Goal: Register for event/course

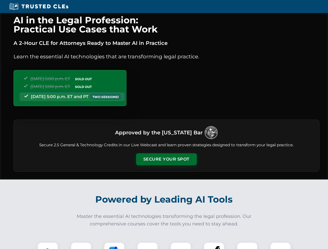
click at [166, 159] on button "Secure Your Spot" at bounding box center [166, 159] width 61 height 12
click at [48, 246] on img at bounding box center [47, 252] width 15 height 15
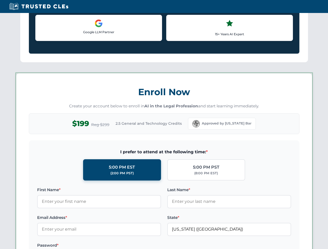
click at [114, 246] on label "Password *" at bounding box center [99, 246] width 124 height 6
